Goal: Transaction & Acquisition: Obtain resource

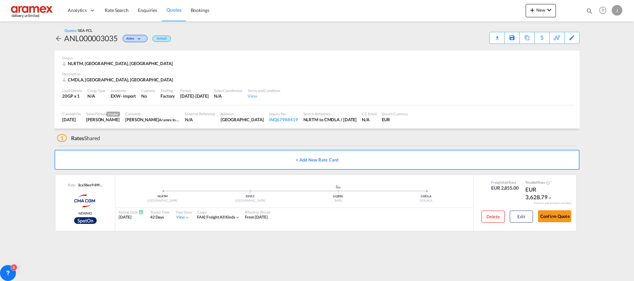
click at [107, 11] on span "Rate Search" at bounding box center [117, 10] width 24 height 6
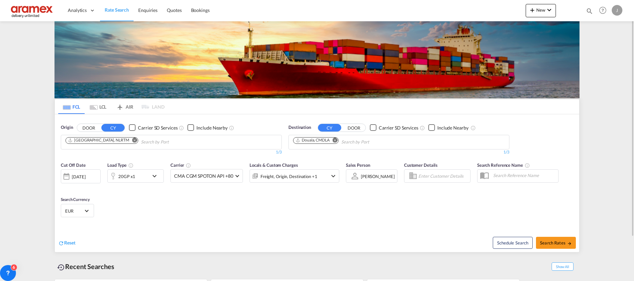
click at [147, 176] on div "20GP x1" at bounding box center [128, 176] width 41 height 13
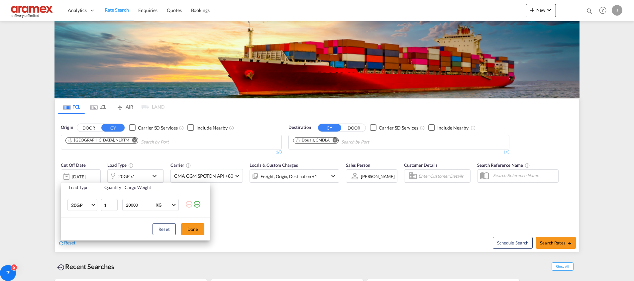
click at [198, 203] on md-icon "icon-plus-circle-outline" at bounding box center [197, 204] width 8 height 8
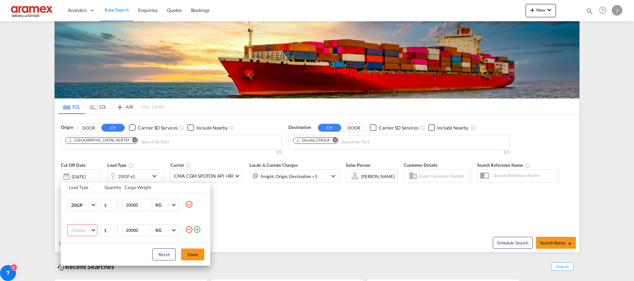
click at [81, 229] on md-select "Choose 20GP 40GP 40HC 45HC 20RE 40RE 40HR 20OT 40OT 20FR 40FR 40NR 20NR 45S 20T…" at bounding box center [82, 230] width 30 height 12
drag, startPoint x: 84, startPoint y: 231, endPoint x: 136, endPoint y: 244, distance: 52.8
click at [85, 231] on md-option "40HC" at bounding box center [88, 233] width 45 height 16
click at [208, 260] on div "Reset Done" at bounding box center [136, 254] width 150 height 23
click at [195, 258] on button "Done" at bounding box center [192, 255] width 23 height 12
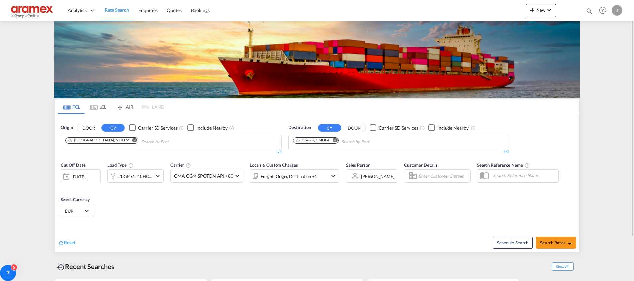
click at [335, 138] on md-icon "Remove" at bounding box center [335, 140] width 5 height 5
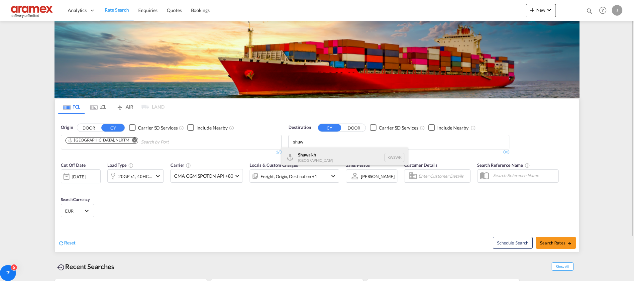
type input "shuw"
click at [321, 158] on div "Shuw aikh [GEOGRAPHIC_DATA] KWSWK" at bounding box center [345, 158] width 126 height 20
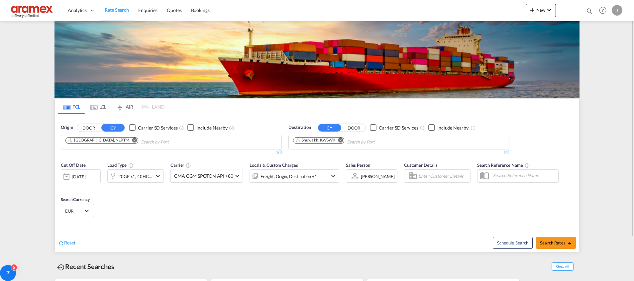
click at [563, 243] on span "Search Rates" at bounding box center [556, 242] width 32 height 5
type input "NLRTM to KWSWK / [DATE]"
